Goal: Information Seeking & Learning: Find specific fact

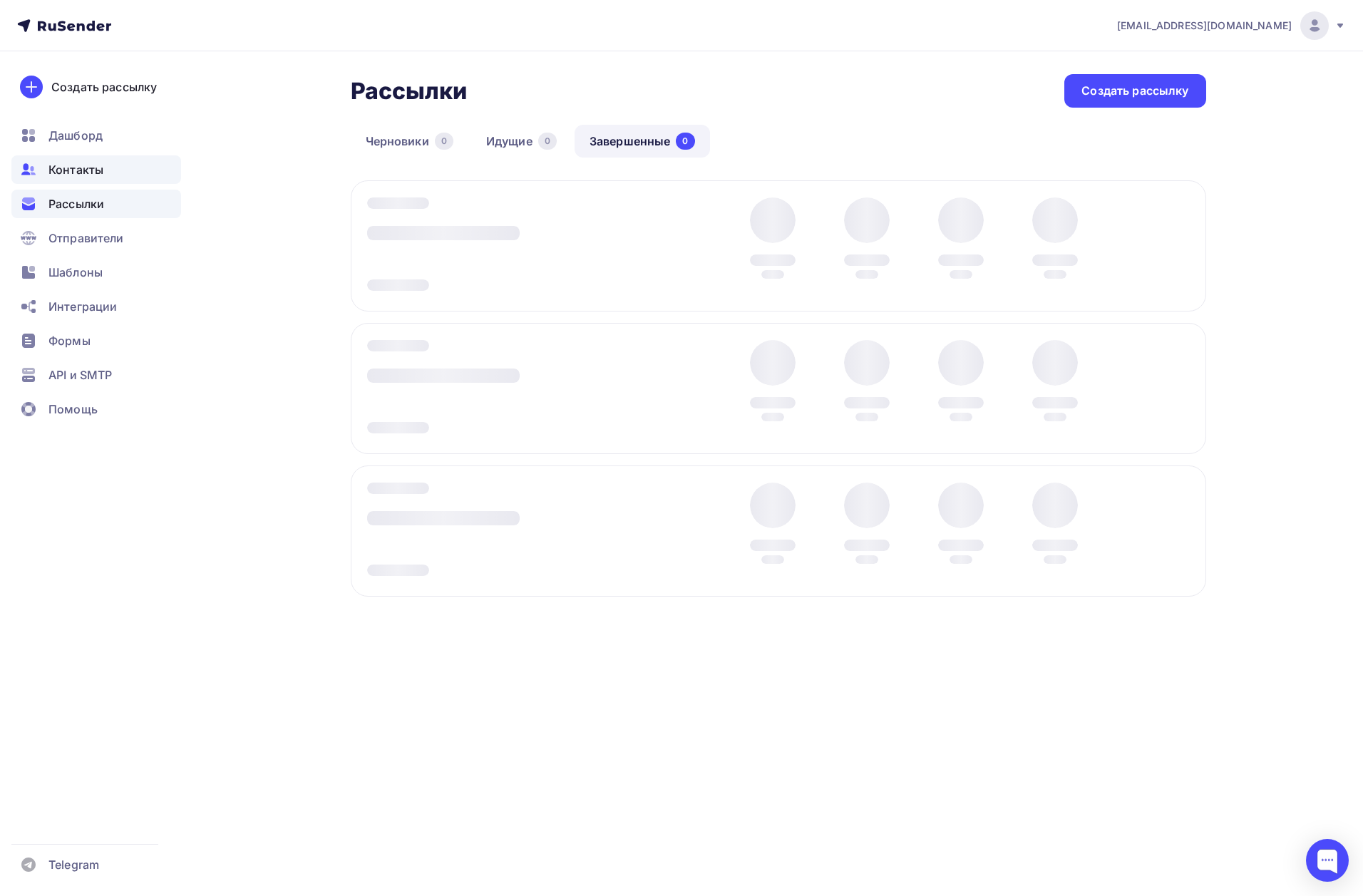
click at [71, 160] on div "Контакты" at bounding box center [96, 169] width 170 height 29
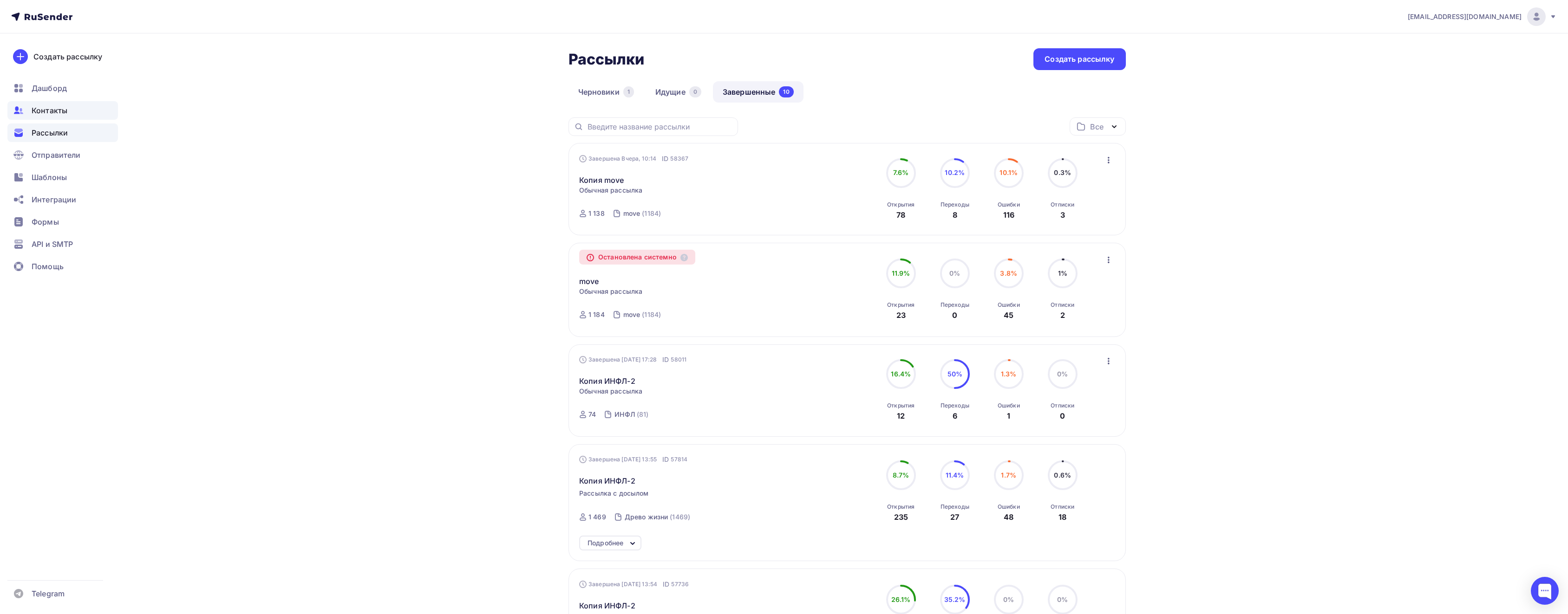
click at [46, 111] on span "Контакты" at bounding box center [49, 110] width 36 height 11
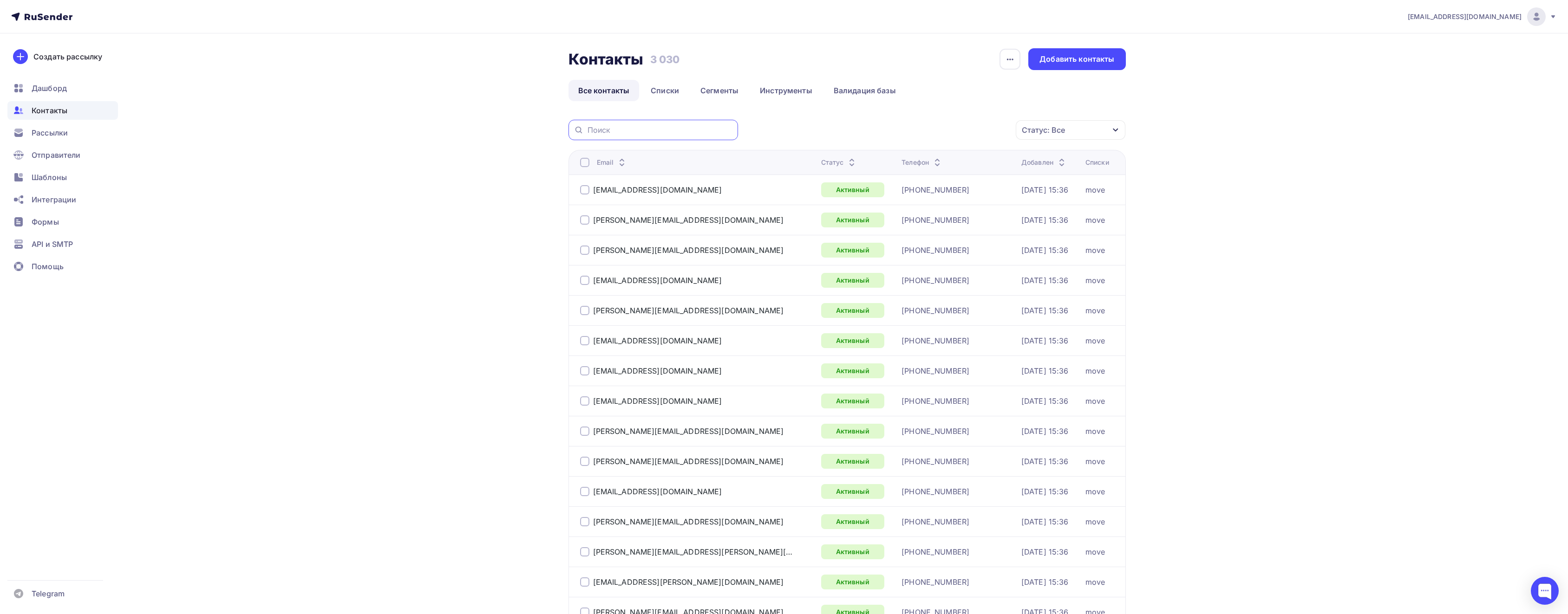
click at [685, 127] on input "text" at bounding box center [660, 130] width 145 height 10
paste input "angelryzh@mail.ru"
type input "angelryzh@mail.ru"
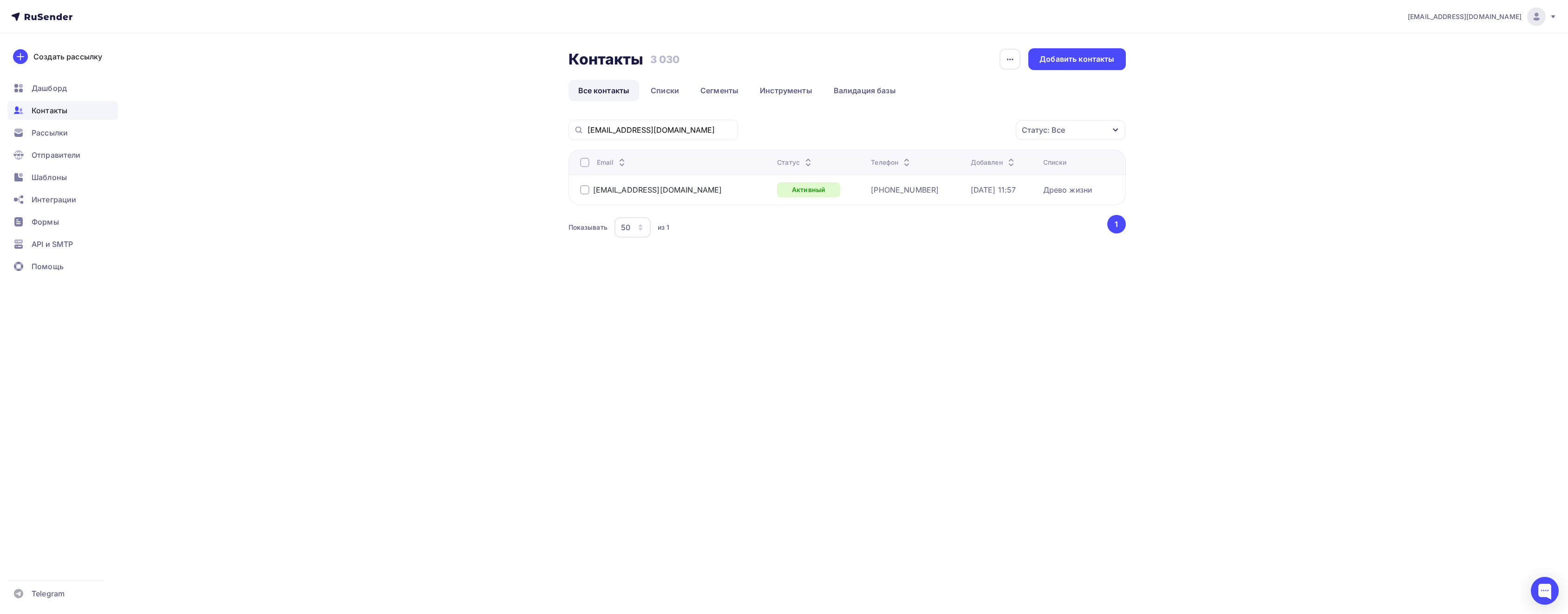
click at [871, 193] on div "+7 (987) 377-02-39" at bounding box center [905, 189] width 68 height 9
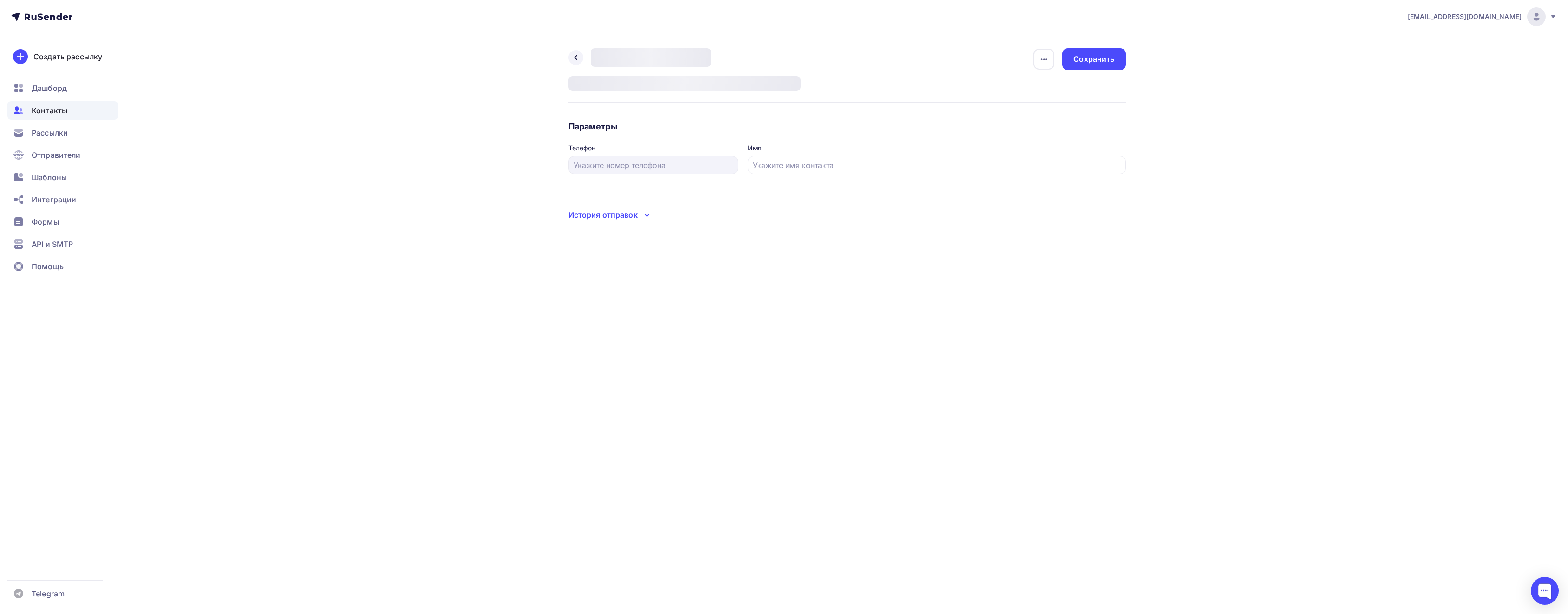
type input "+7 (987) 377-02-39"
type input "Ангелина"
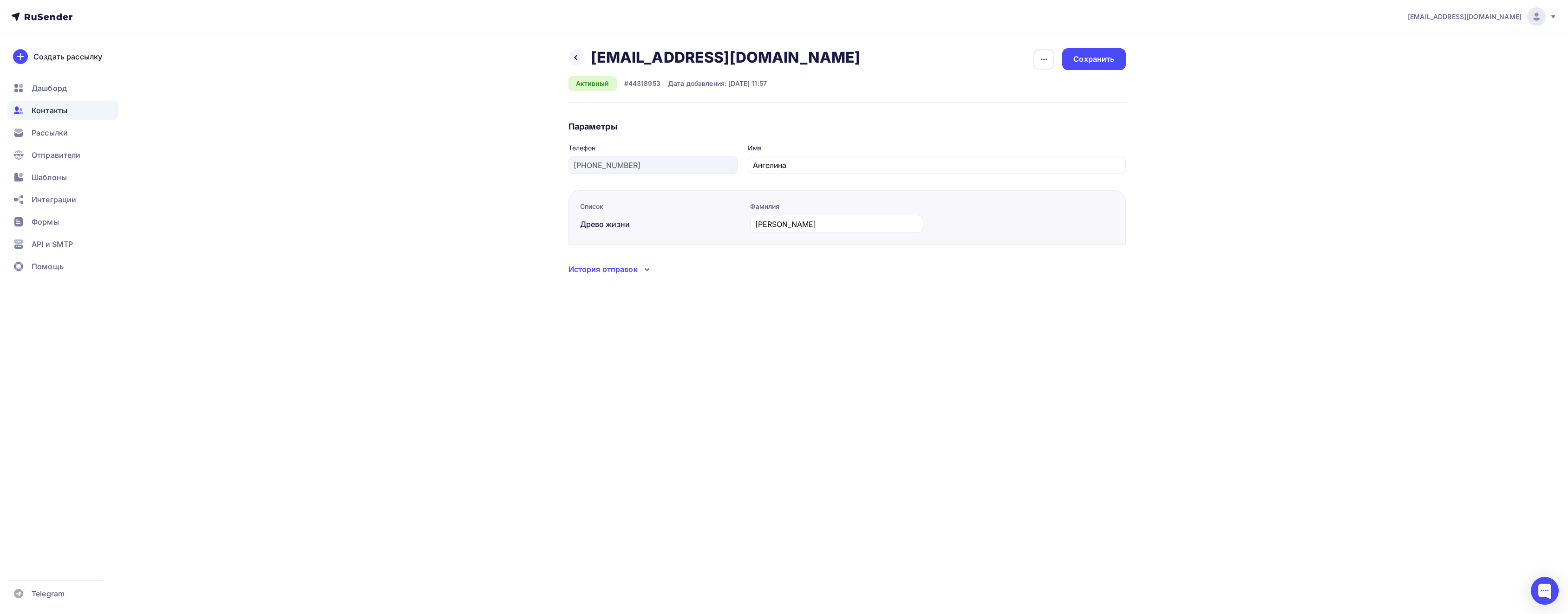
click at [637, 264] on div "История отправок" at bounding box center [603, 269] width 69 height 11
click at [698, 323] on div "Открыто" at bounding box center [707, 326] width 74 height 15
click at [857, 323] on link "Копия ИНФЛ-2" at bounding box center [874, 326] width 55 height 9
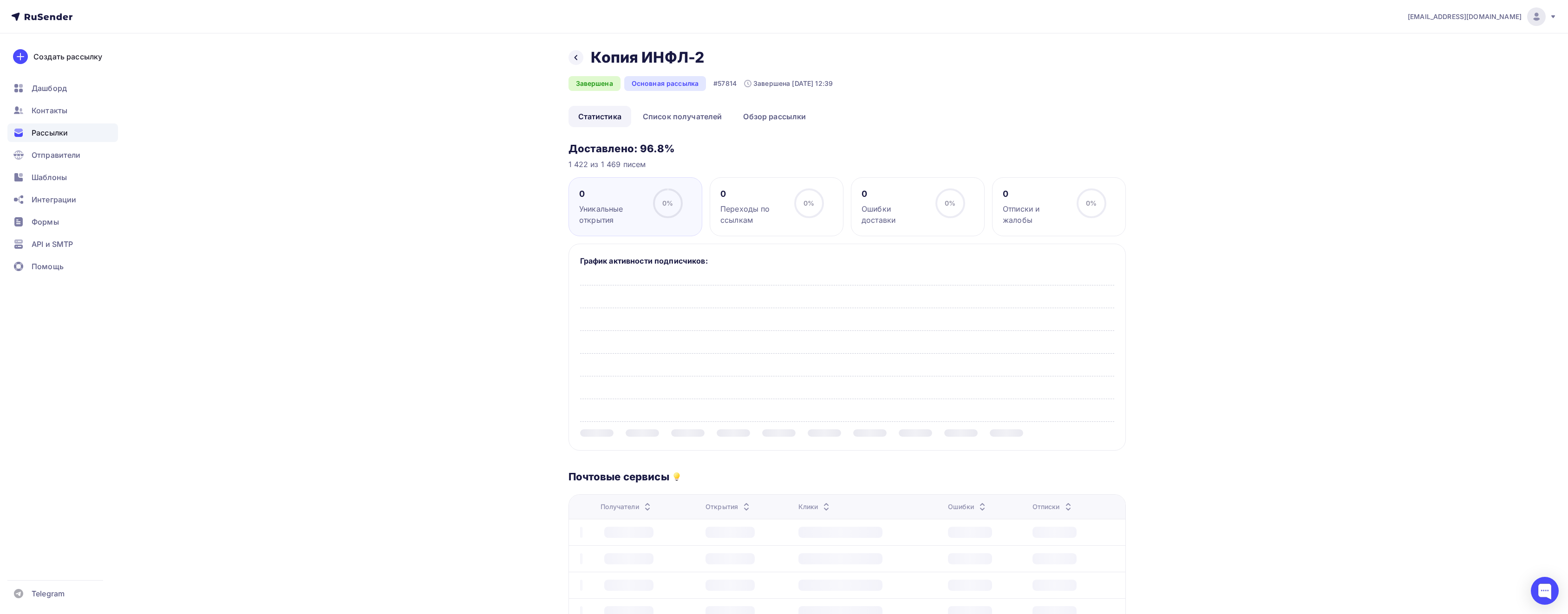
scroll to position [4, 0]
click at [580, 57] on div at bounding box center [576, 54] width 15 height 15
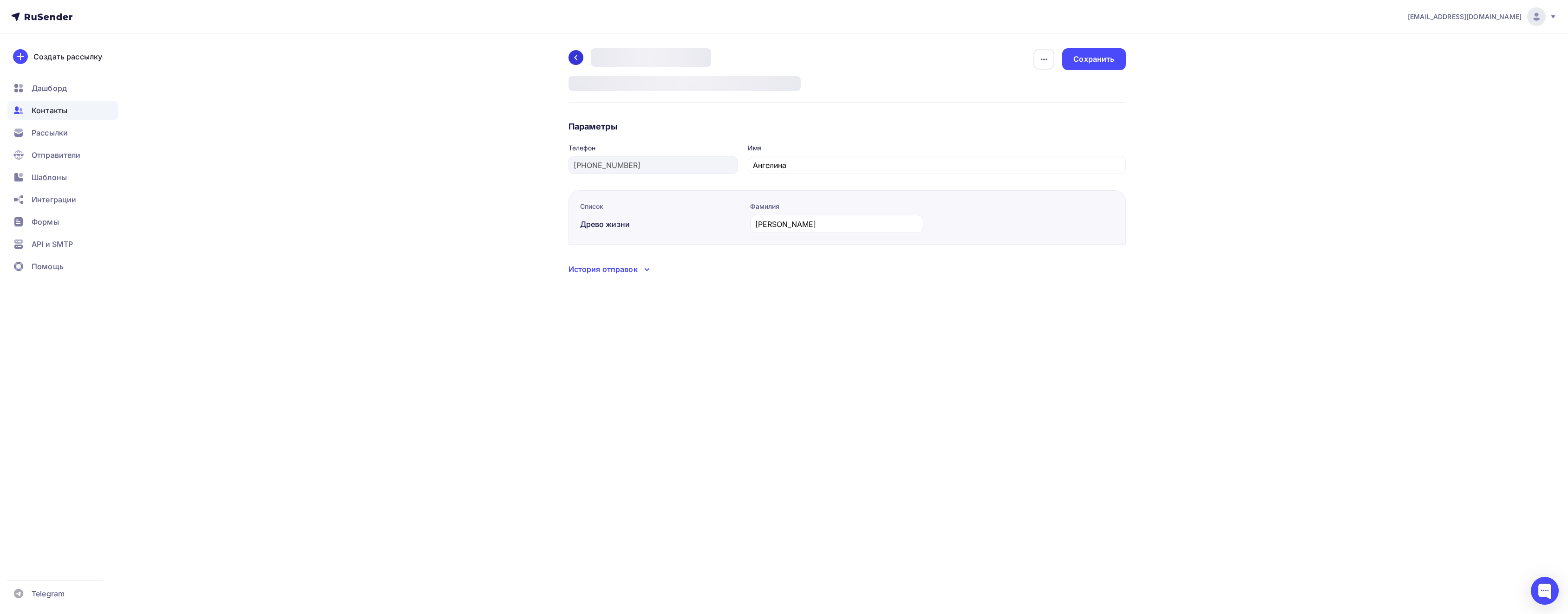
click at [577, 56] on icon at bounding box center [576, 58] width 7 height 7
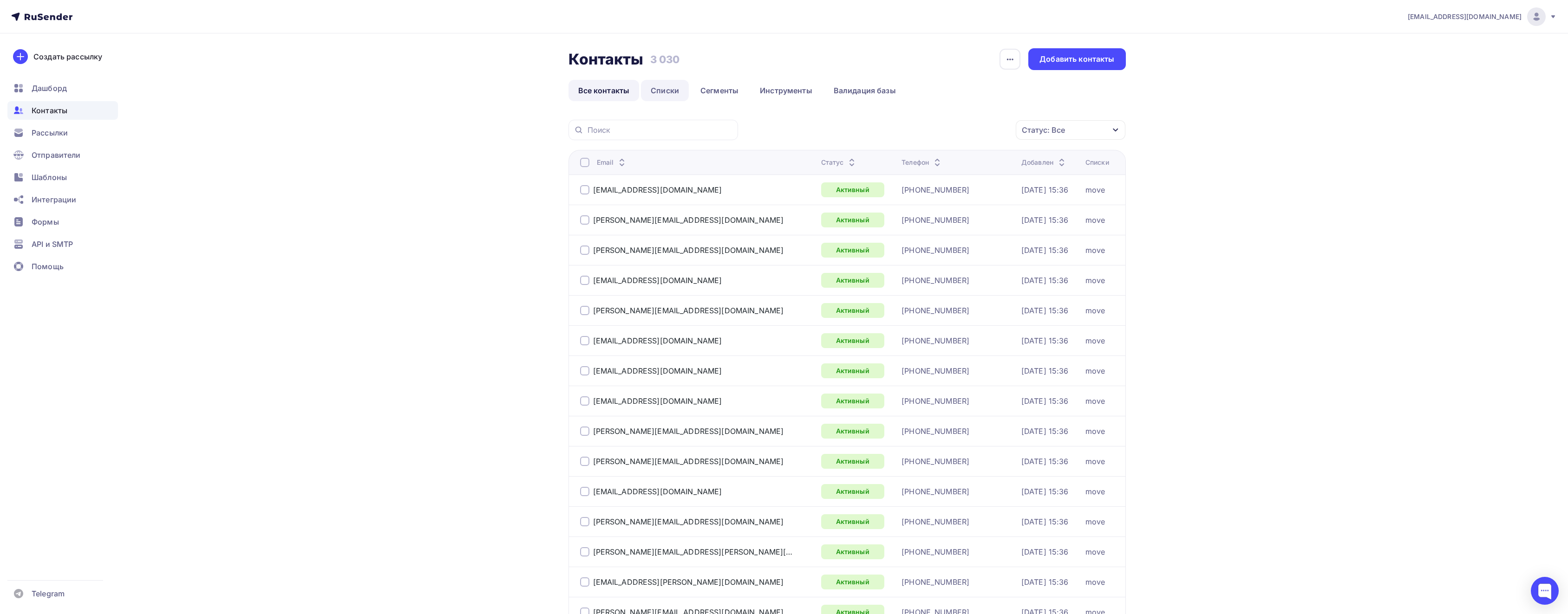
click at [678, 88] on link "Списки" at bounding box center [665, 90] width 48 height 21
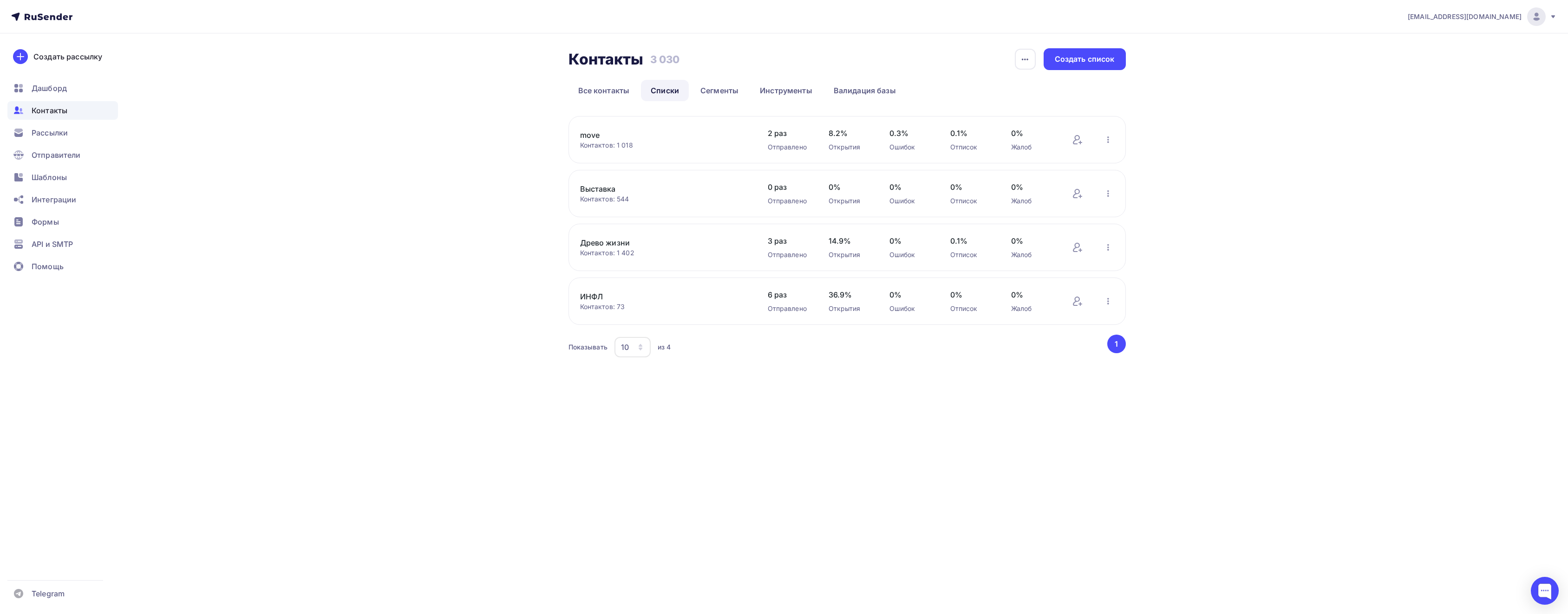
click at [596, 295] on link "ИНФЛ" at bounding box center [659, 296] width 158 height 11
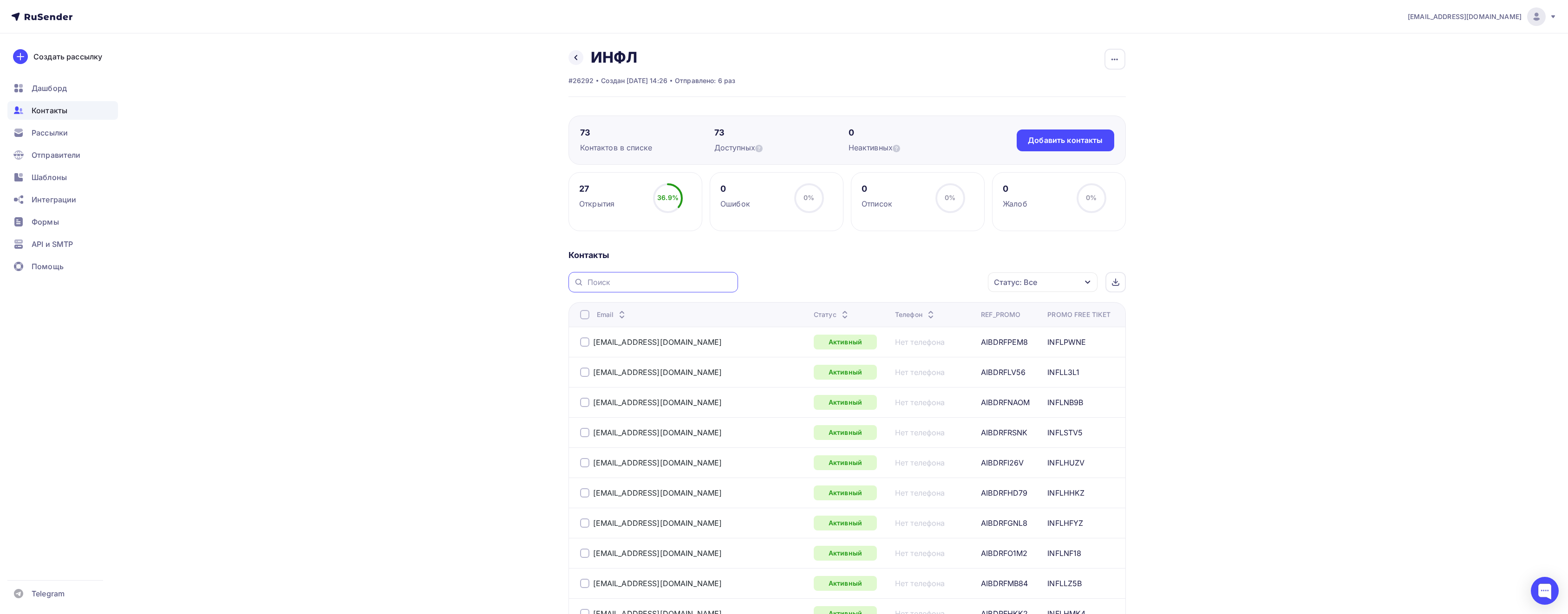
click at [685, 277] on input "text" at bounding box center [660, 282] width 145 height 10
paste input "angelryzh@mail.ru"
type input "angelryzh@mail.ru"
